Goal: Navigation & Orientation: Find specific page/section

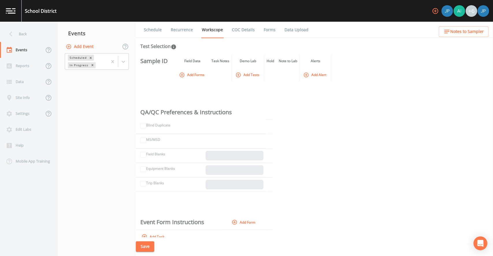
click at [325, 31] on ul "Schedule Recurrence Workscope COC Details Forms Data Upload" at bounding box center [314, 30] width 357 height 16
click at [29, 50] on div "Events" at bounding box center [22, 50] width 44 height 16
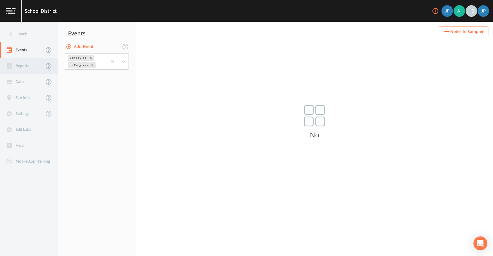
click at [13, 71] on div "Reports" at bounding box center [22, 66] width 44 height 16
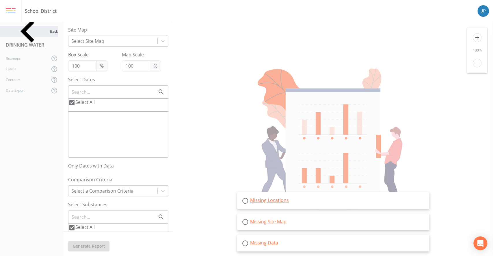
click at [24, 31] on div "Back" at bounding box center [29, 31] width 58 height 11
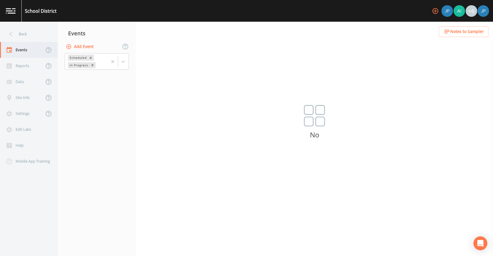
click at [31, 51] on div "Events" at bounding box center [22, 50] width 44 height 16
click at [154, 40] on div "Back Events Reports Data Site Info Settings Edit Labs Help Mobile App Training …" at bounding box center [246, 139] width 493 height 234
